Goal: Information Seeking & Learning: Understand process/instructions

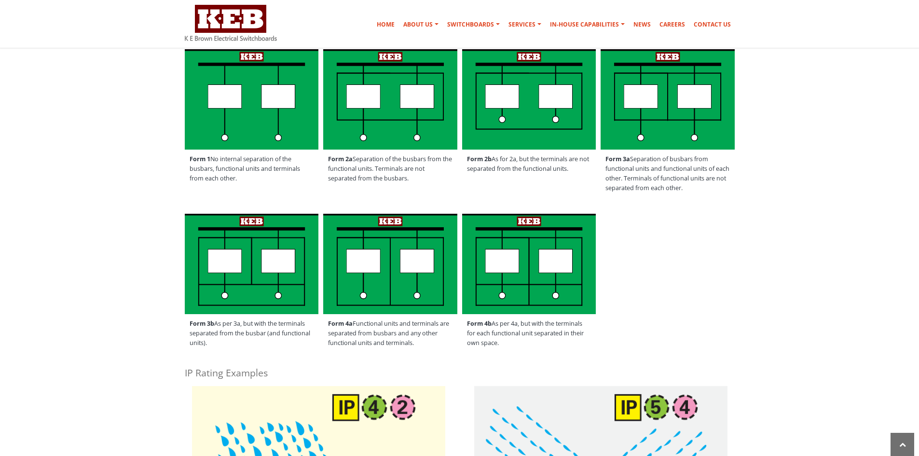
scroll to position [164, 0]
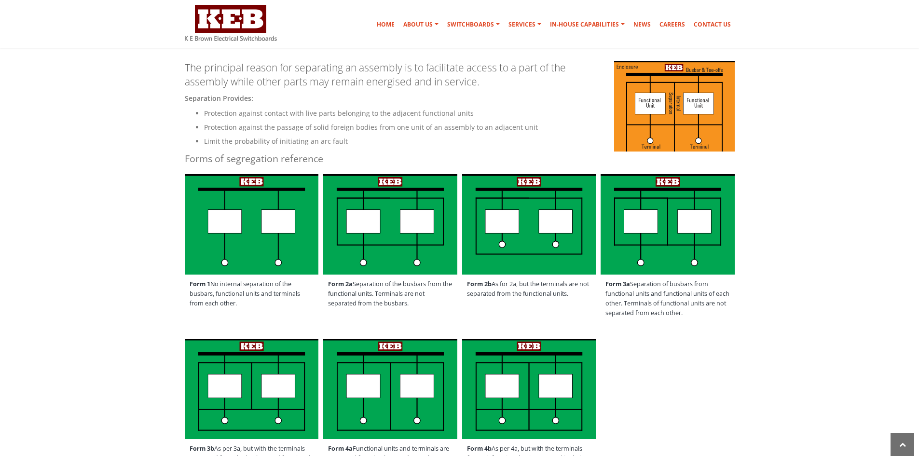
click at [519, 294] on span "Form 2b As for 2a, but the terminals are not separated from the functional unit…" at bounding box center [529, 288] width 134 height 29
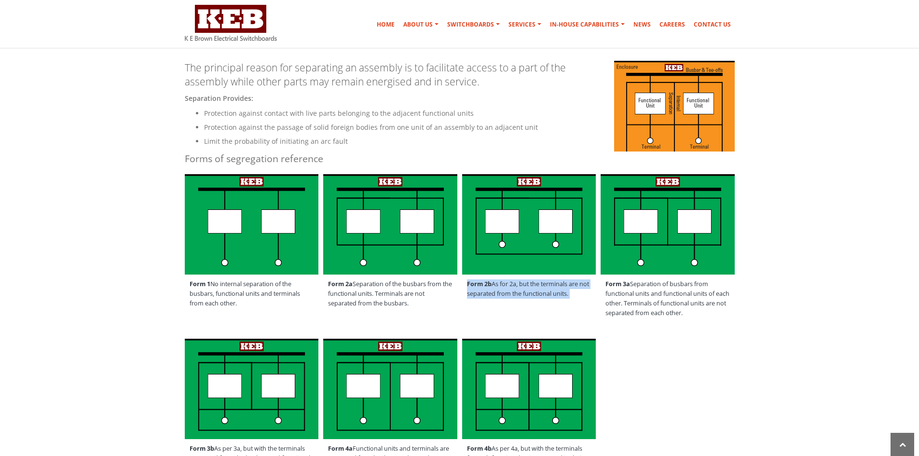
click at [519, 294] on span "Form 2b As for 2a, but the terminals are not separated from the functional unit…" at bounding box center [529, 288] width 134 height 29
click at [575, 300] on span "Form 2b As for 2a, but the terminals are not separated from the functional unit…" at bounding box center [529, 288] width 134 height 29
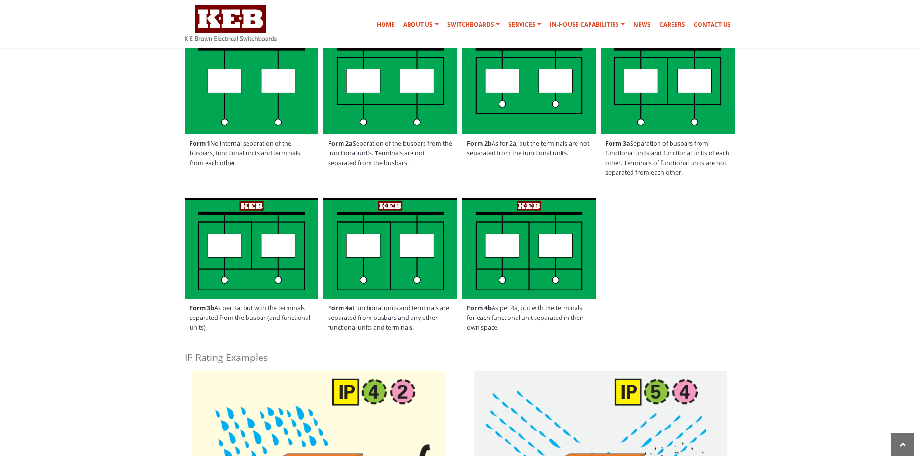
scroll to position [293, 0]
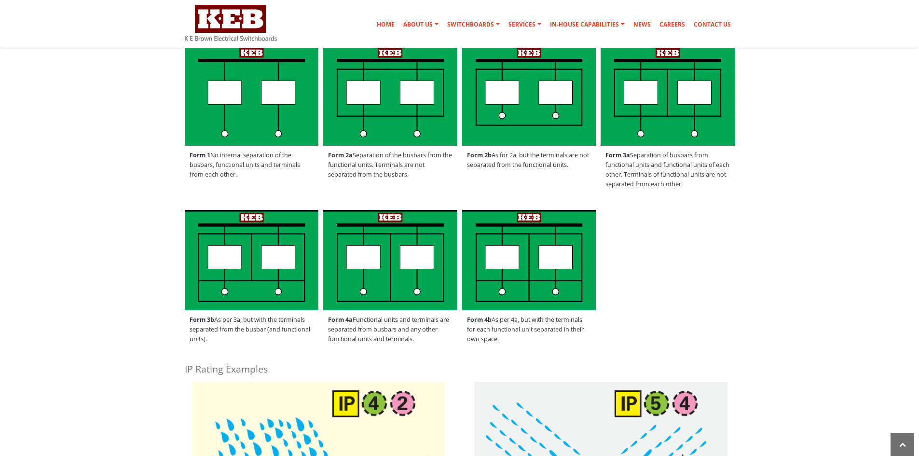
click at [700, 162] on span "Form 3a Separation of busbars from functional units and functional units of eac…" at bounding box center [668, 170] width 134 height 48
click at [636, 163] on span "Form 3a Separation of busbars from functional units and functional units of eac…" at bounding box center [668, 170] width 134 height 48
